Goal: Check status: Check status

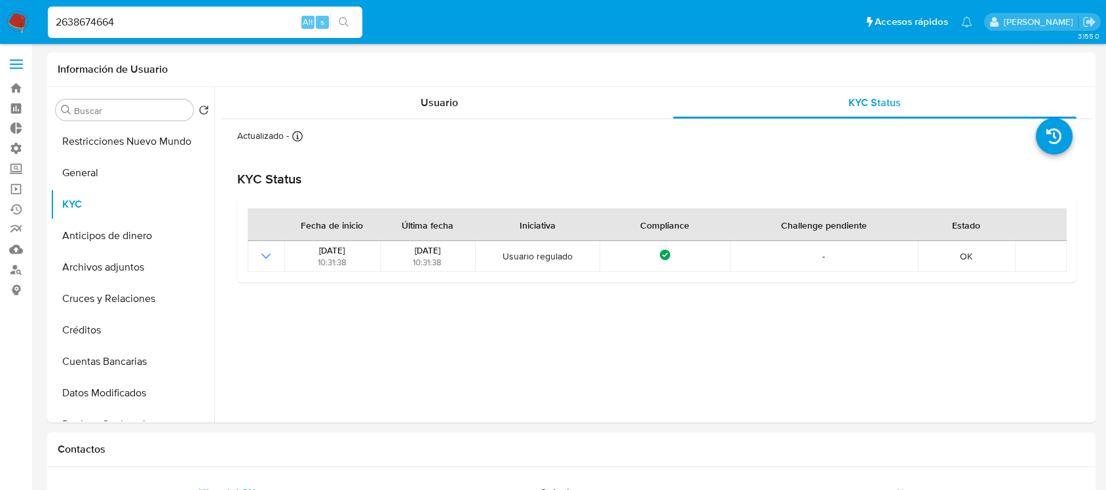
select select "10"
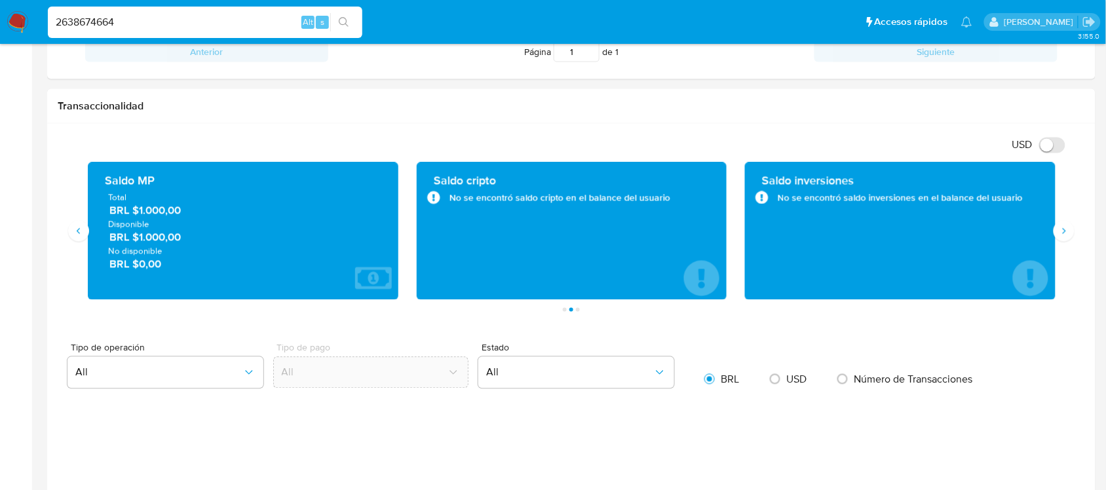
click at [107, 27] on input "2638674664" at bounding box center [205, 22] width 315 height 17
paste input "Lk69Hax7QoXv3LosQ6Zl8K1E"
type input "Lk69Hax7QoXv3LosQ6Zl8K1E"
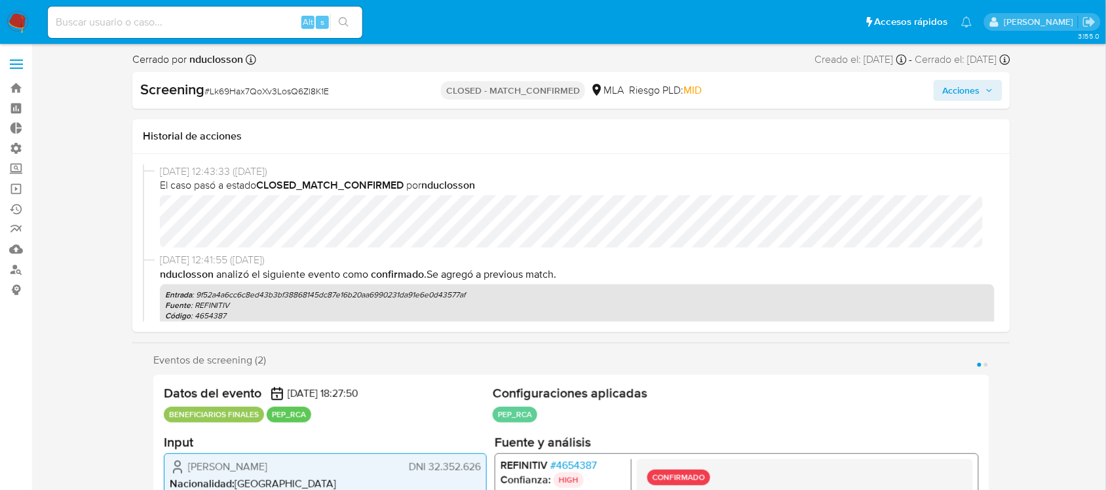
select select "10"
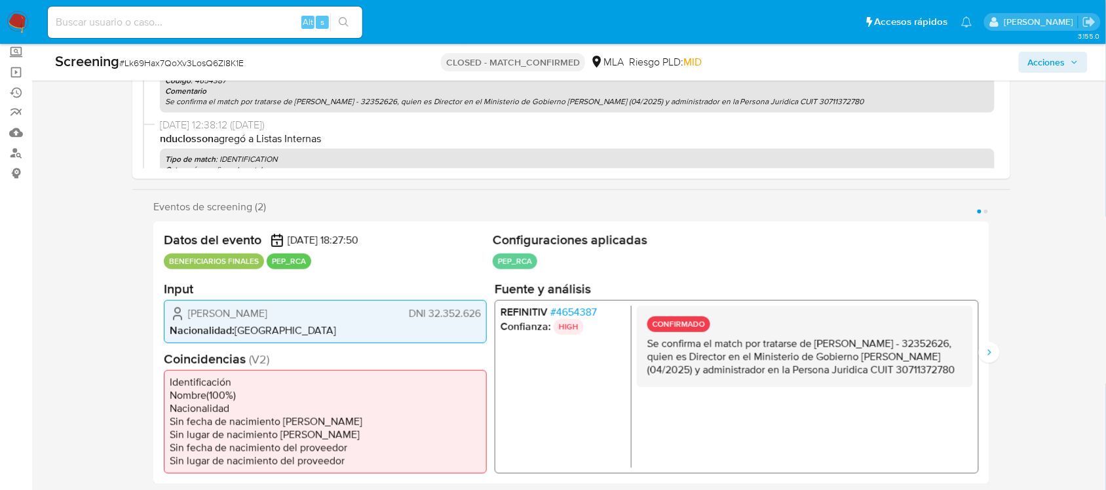
scroll to position [164, 0]
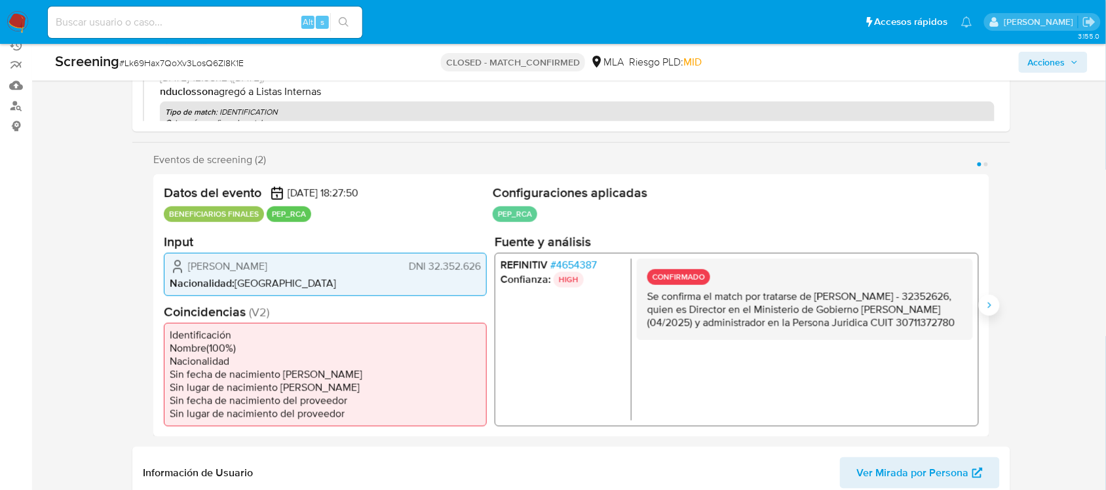
click at [993, 303] on icon "Siguiente" at bounding box center [989, 305] width 10 height 10
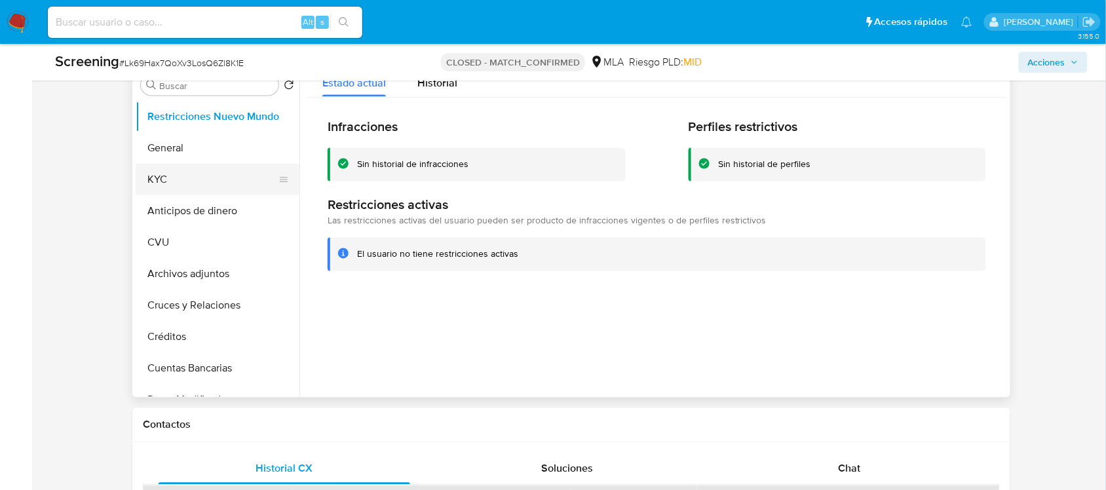
scroll to position [573, 0]
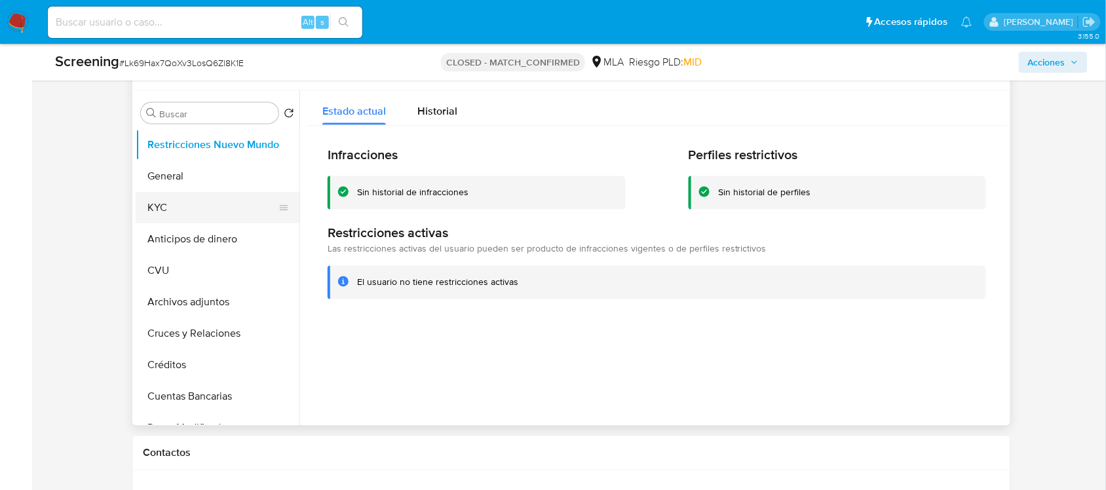
click at [163, 205] on button "KYC" at bounding box center [212, 207] width 153 height 31
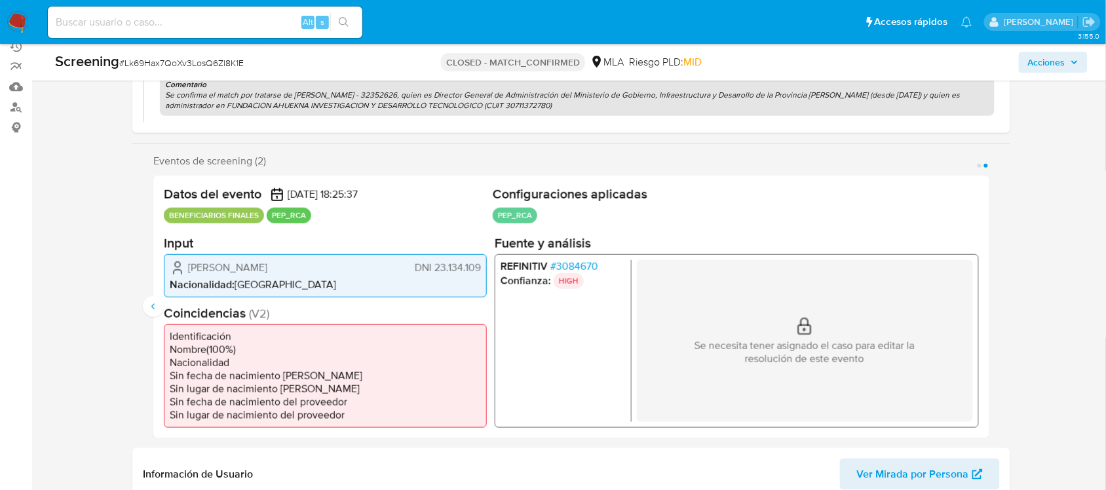
scroll to position [164, 0]
click at [174, 213] on p "BENEFICIARIOS FINALES" at bounding box center [214, 214] width 100 height 16
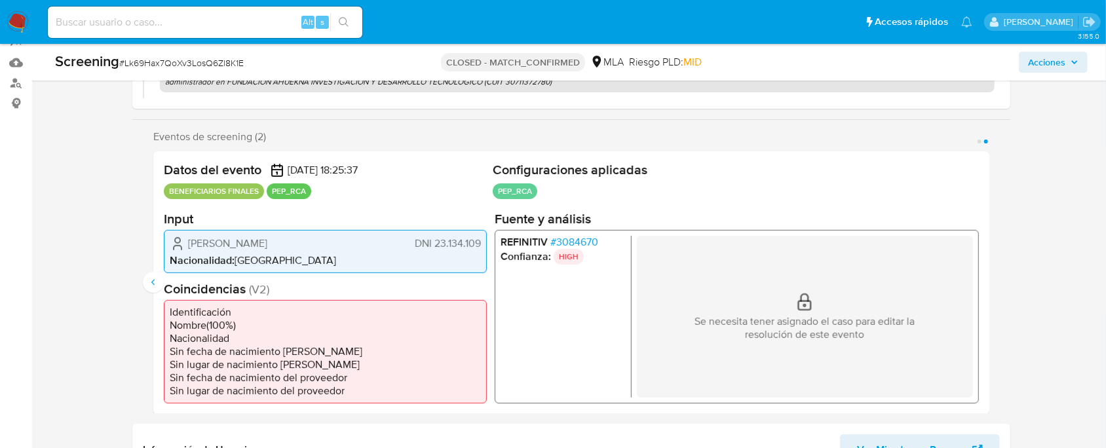
scroll to position [163, 0]
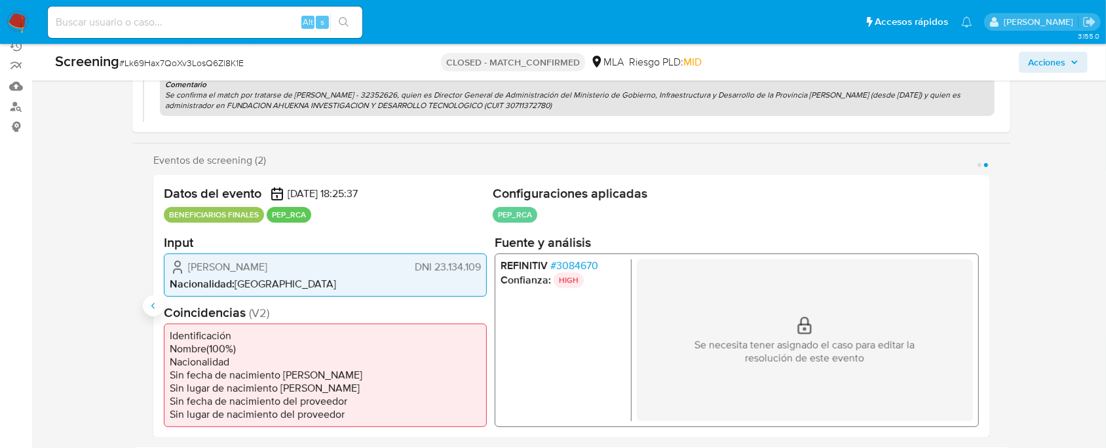
click at [151, 305] on icon "Anterior" at bounding box center [153, 306] width 10 height 10
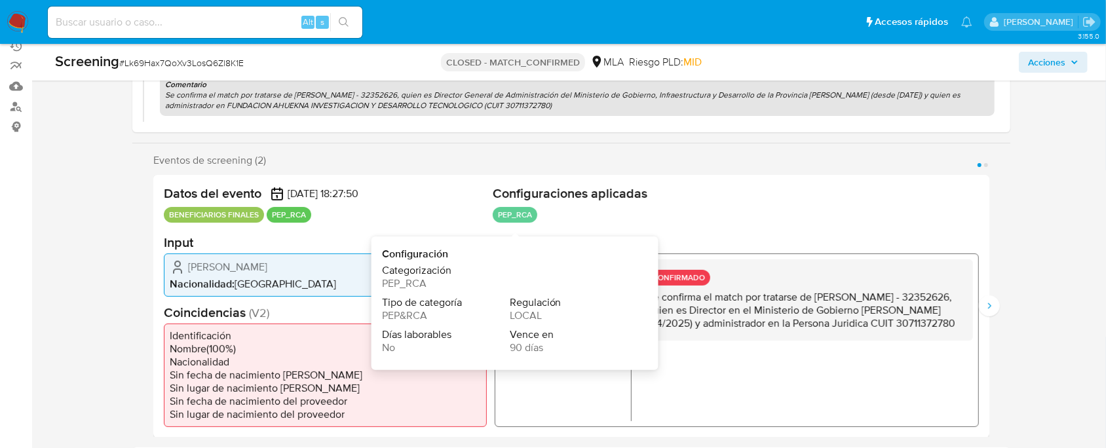
drag, startPoint x: 484, startPoint y: 218, endPoint x: 536, endPoint y: 222, distance: 52.5
click at [536, 222] on header "Datos del evento [DATE] 18:27:50 BENEFICIARIOS FINALES PEP_RCA Configuraciones …" at bounding box center [571, 205] width 815 height 41
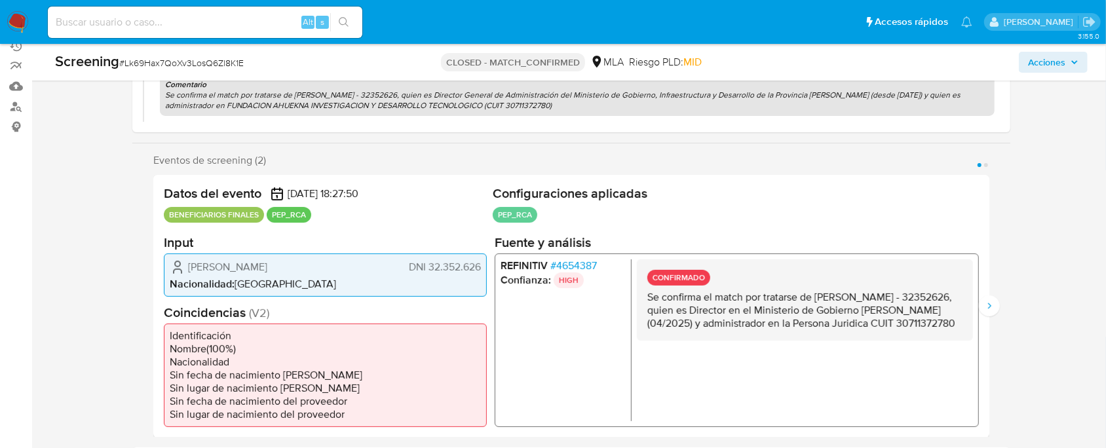
click at [551, 216] on ul "PEP_RCA Configuración Categorización PEP_RCA Tipo de categoría PEP&RCA Regulaci…" at bounding box center [736, 217] width 486 height 20
click at [997, 303] on button "Siguiente" at bounding box center [989, 306] width 21 height 21
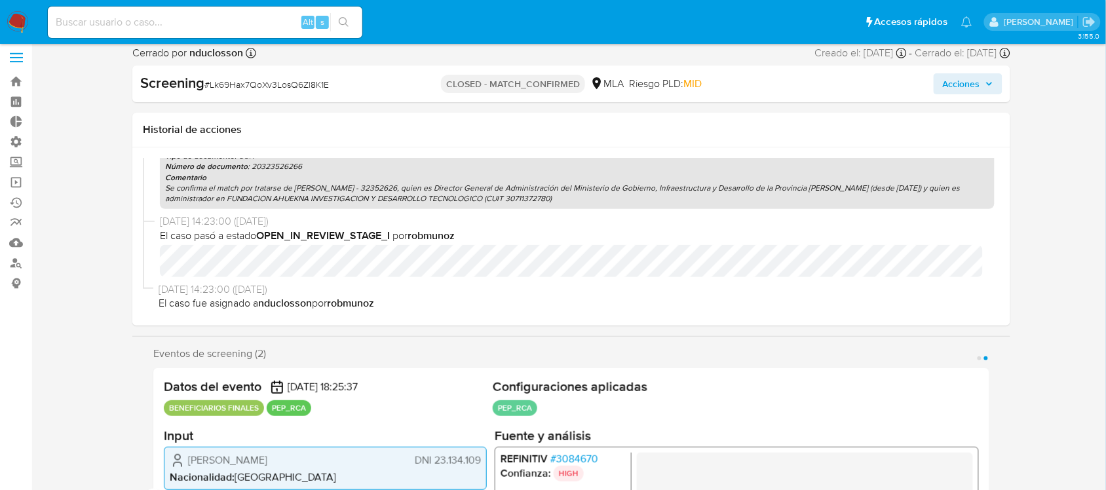
scroll to position [0, 0]
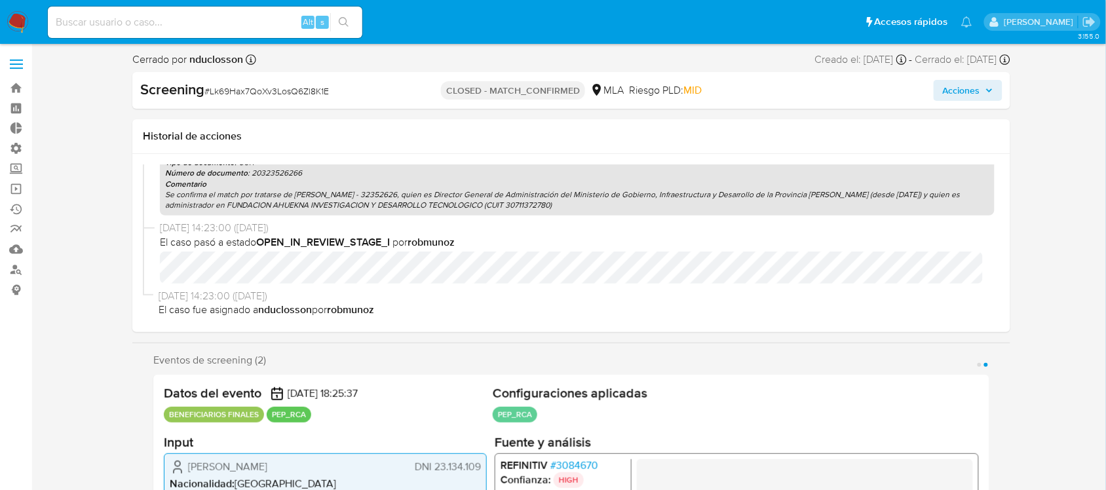
click at [951, 97] on span "Acciones" at bounding box center [961, 90] width 37 height 21
